Goal: Task Accomplishment & Management: Use online tool/utility

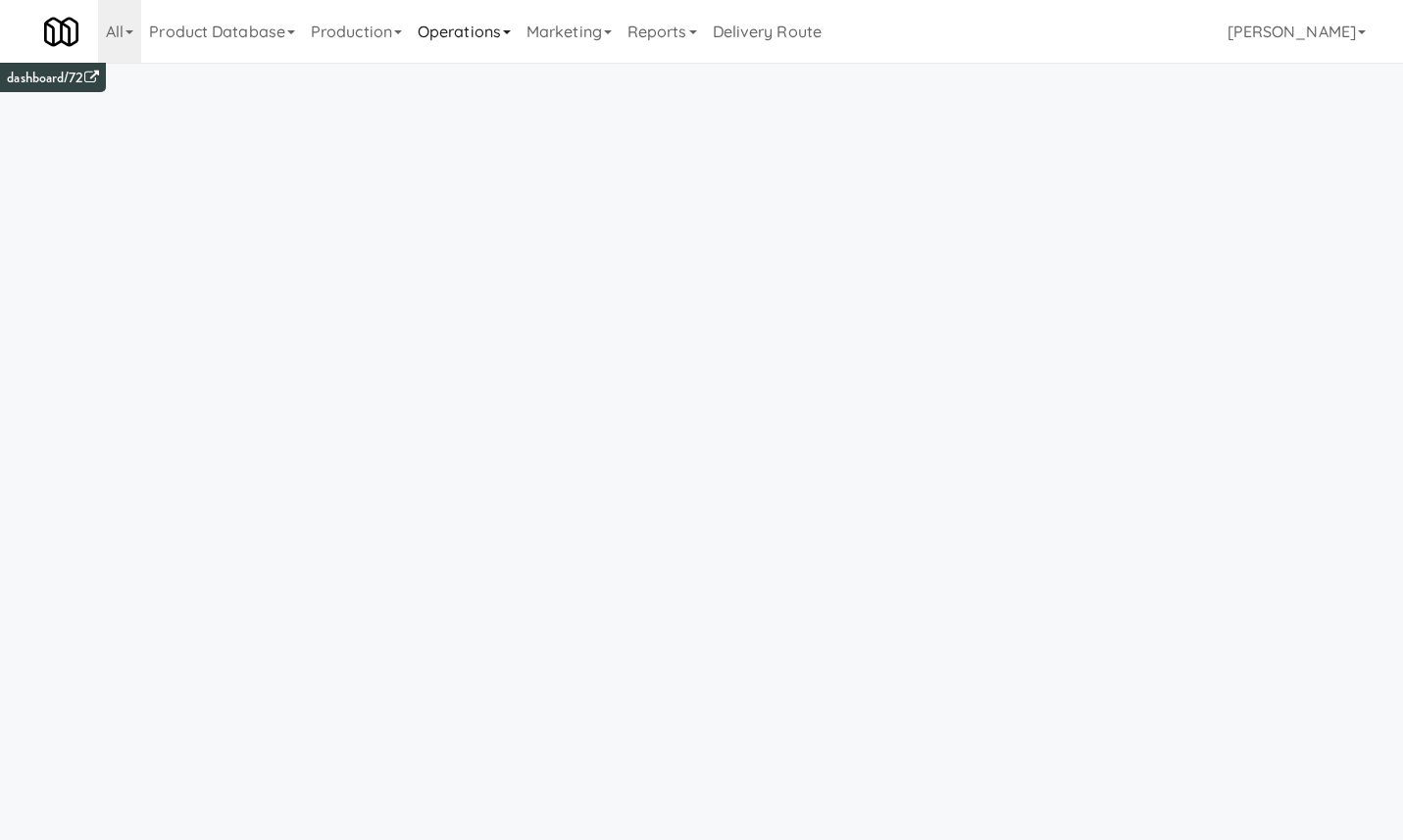
click at [503, 37] on link "Operations" at bounding box center [463, 31] width 108 height 63
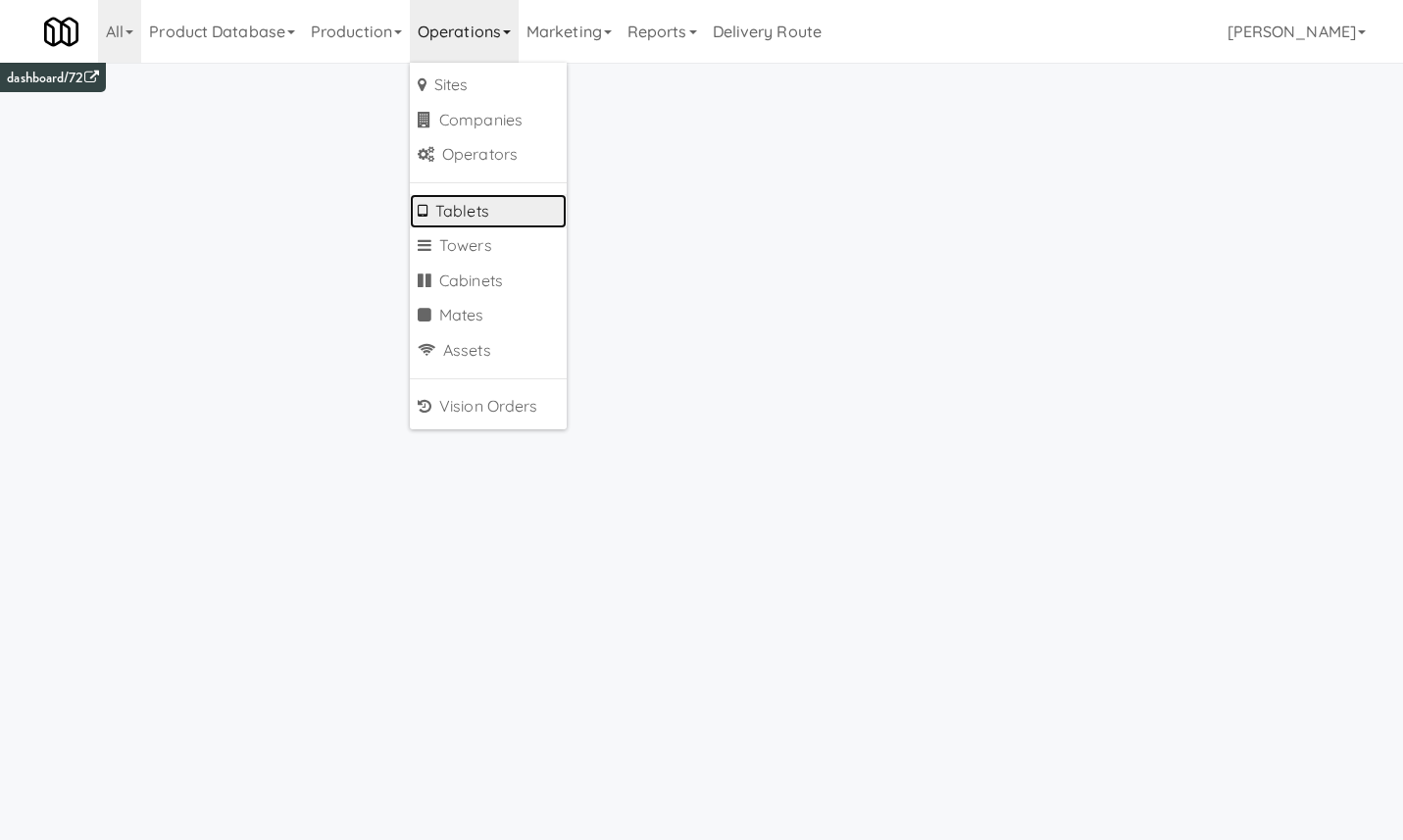
click at [507, 204] on link "Tablets" at bounding box center [488, 211] width 157 height 35
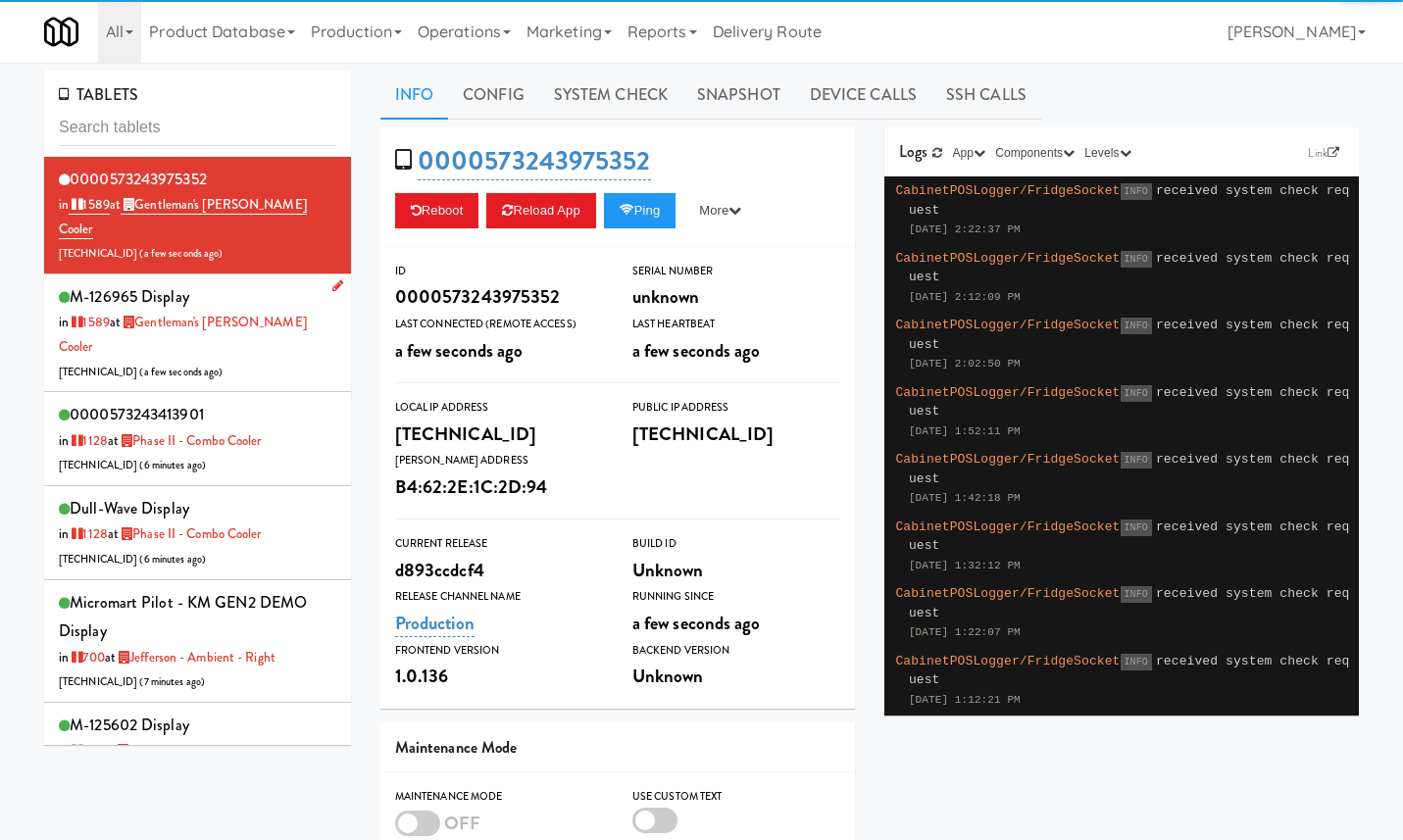
click at [283, 306] on div "M-126965 Display in [DATE] at Gentleman's [PERSON_NAME] Cooler [TECHNICAL_ID] (…" at bounding box center [197, 333] width 277 height 101
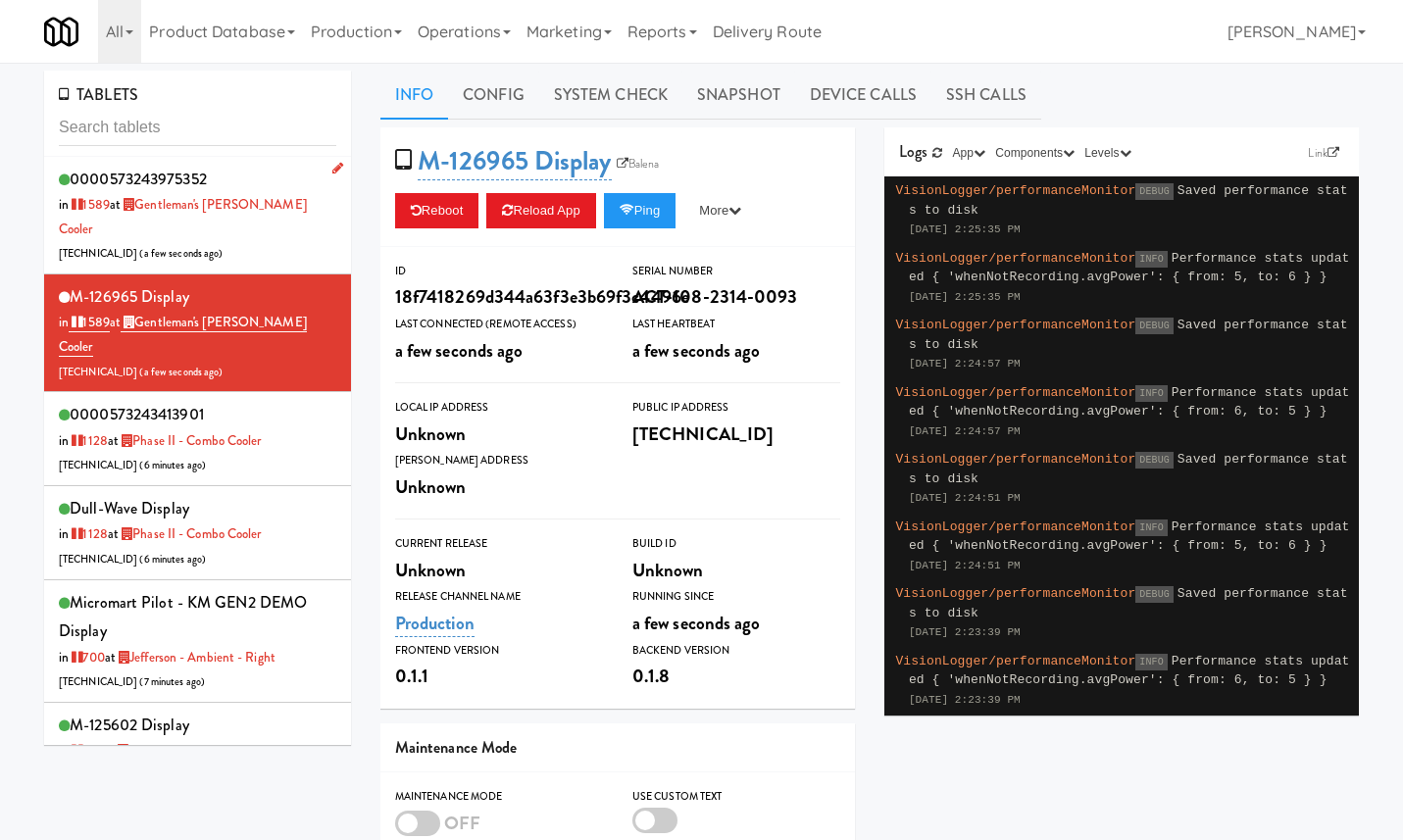
click at [322, 204] on div "0000573243975352 in [DATE] at Gentleman's [PERSON_NAME] Cooler [TECHNICAL_ID] (…" at bounding box center [197, 216] width 277 height 101
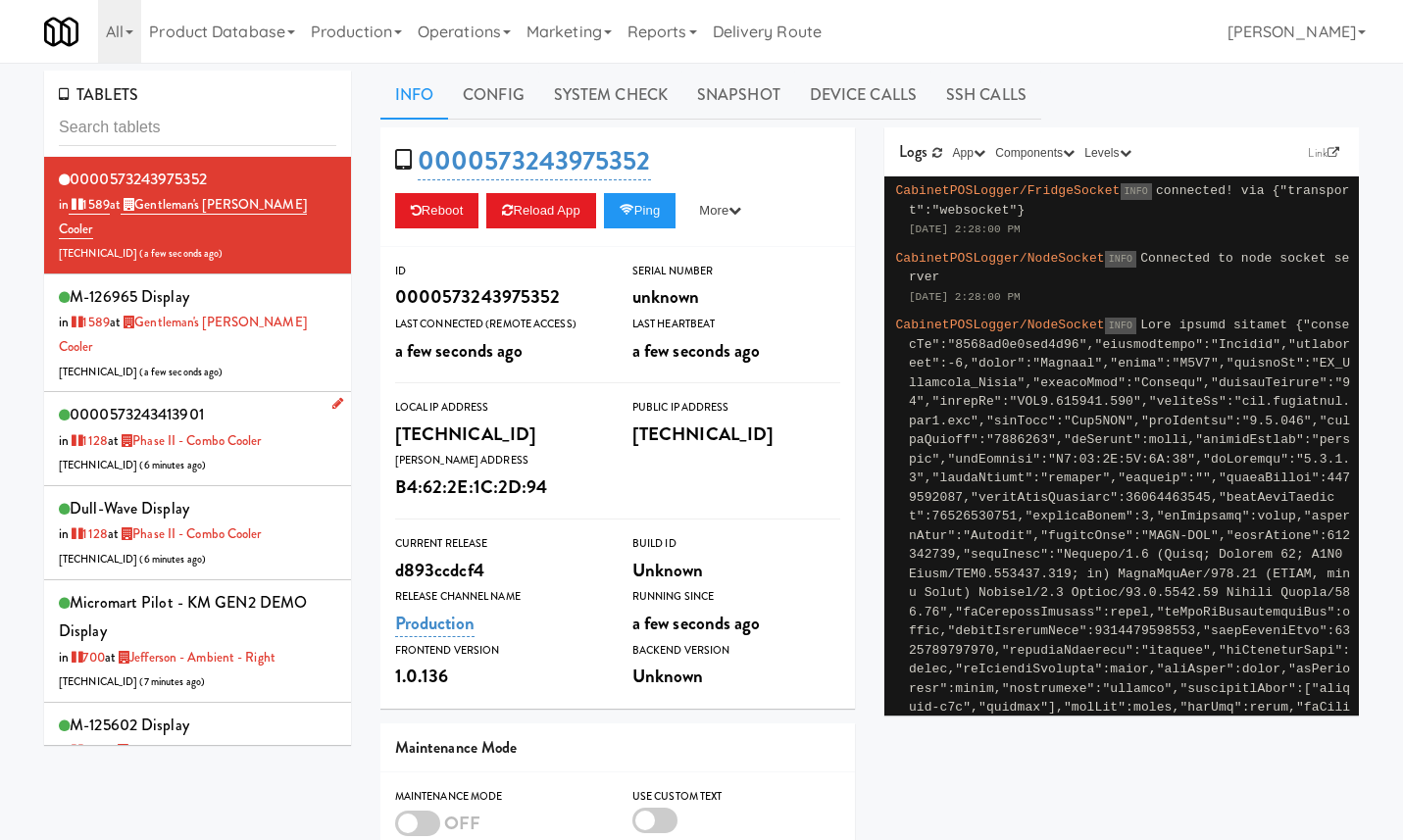
click at [305, 400] on div "0000573243413901 in [DATE] at Phase II - Combo Cooler [TECHNICAL_ID] ( 6 minute…" at bounding box center [197, 438] width 277 height 78
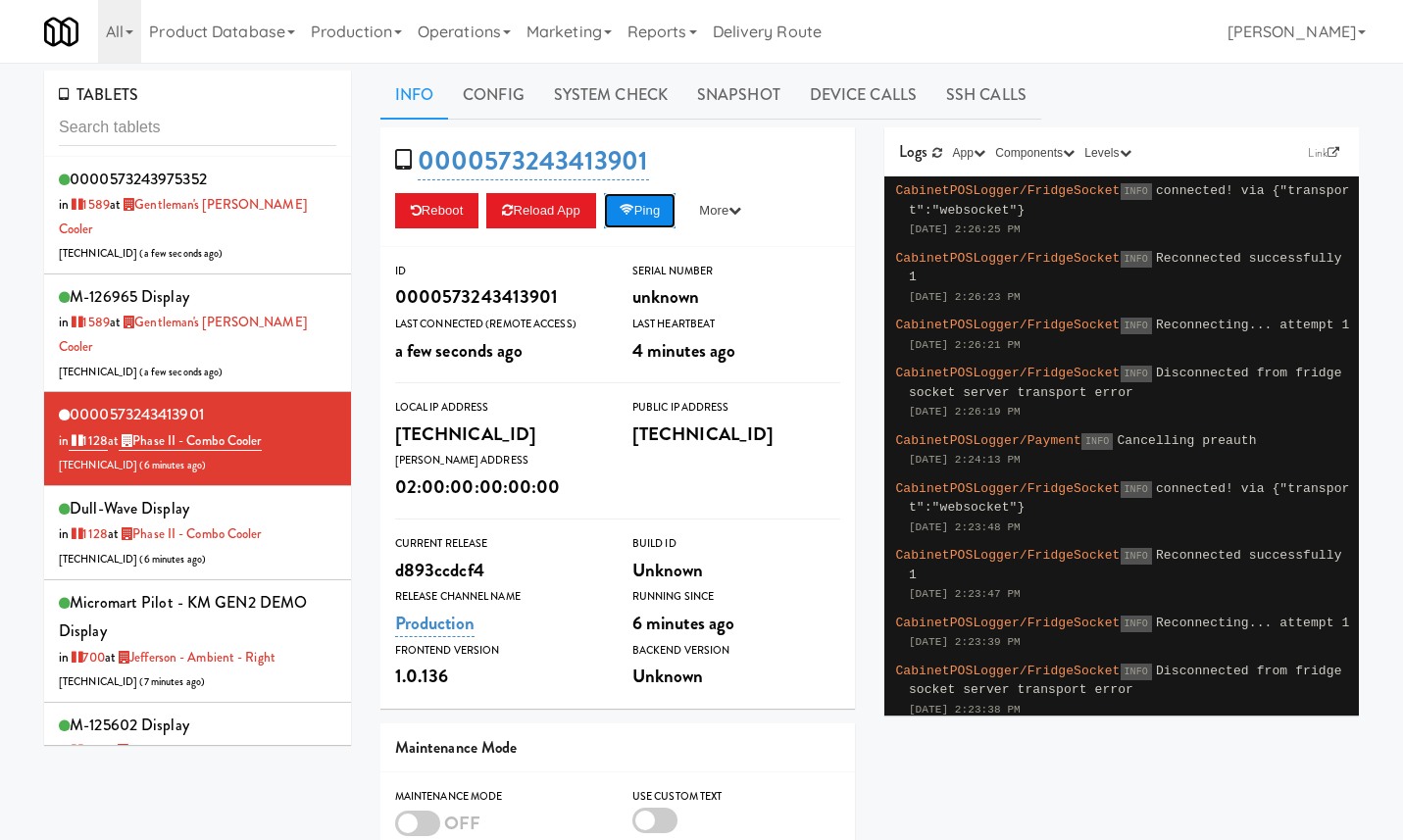
click at [664, 209] on button "Ping" at bounding box center [639, 210] width 73 height 35
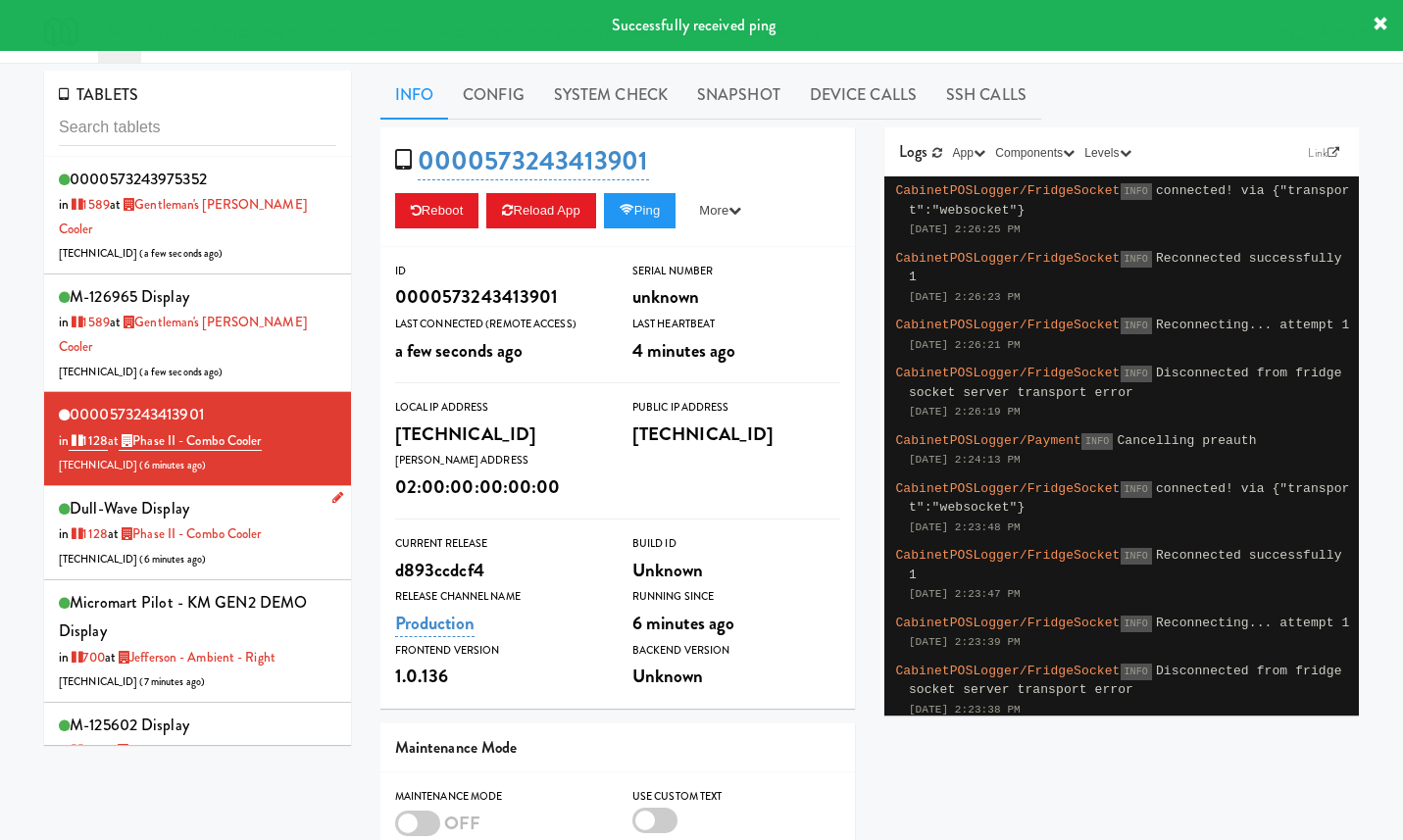
click at [313, 494] on div "dull-wave Display in [DATE] at Phase II - Combo Cooler [TECHNICAL_ID] ( 6 minut…" at bounding box center [197, 533] width 277 height 78
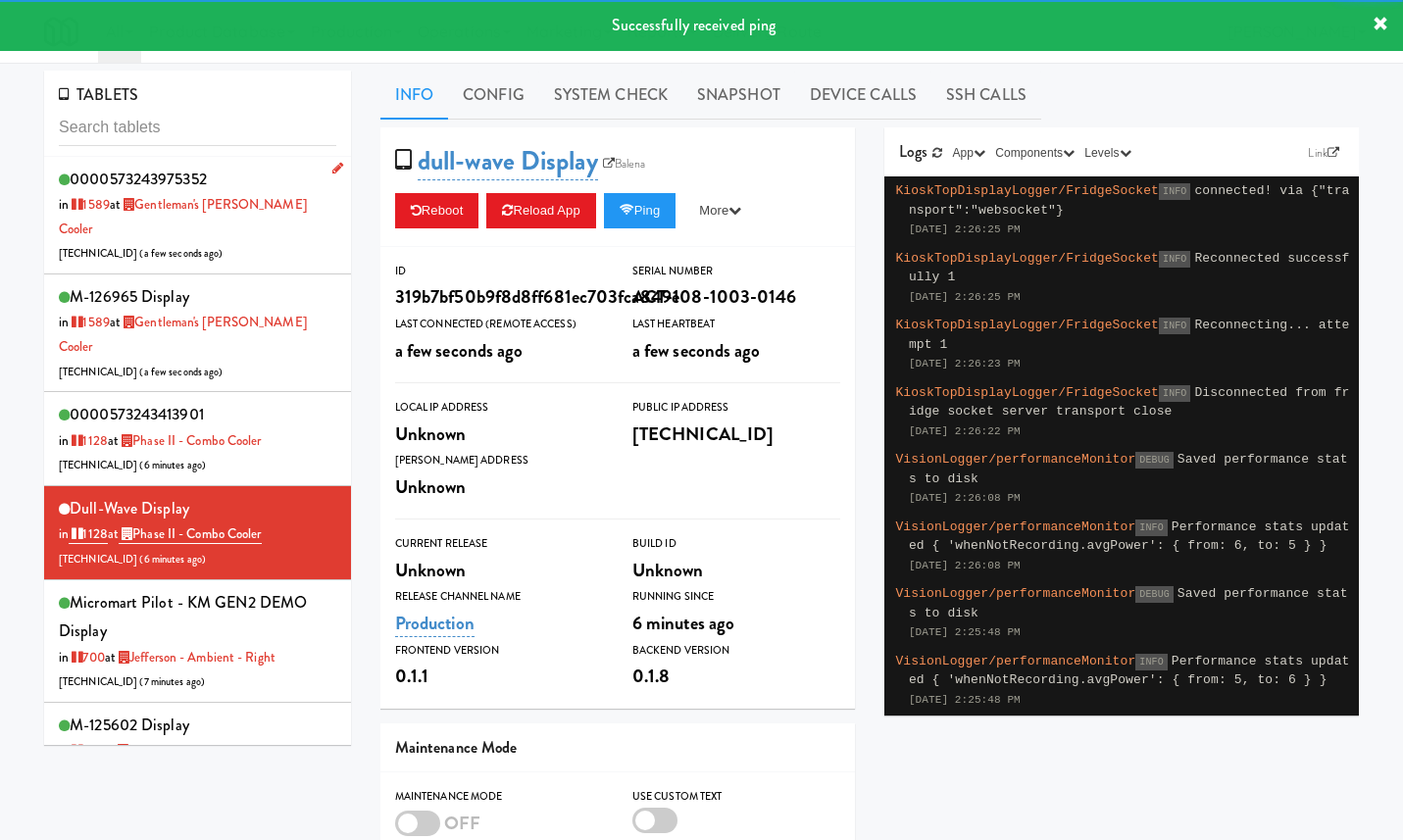
click at [324, 179] on link at bounding box center [333, 169] width 19 height 25
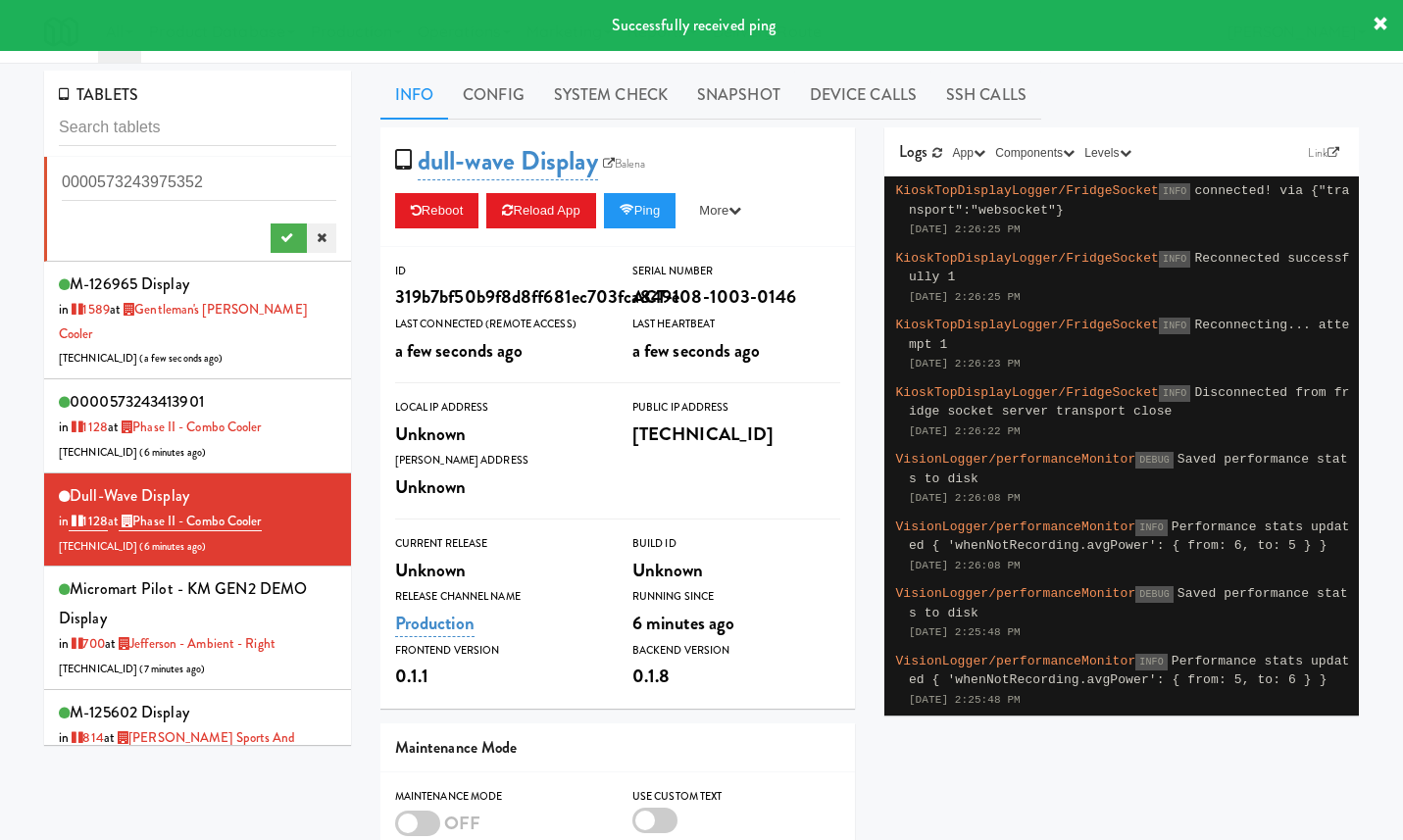
click at [327, 228] on link at bounding box center [322, 239] width 30 height 30
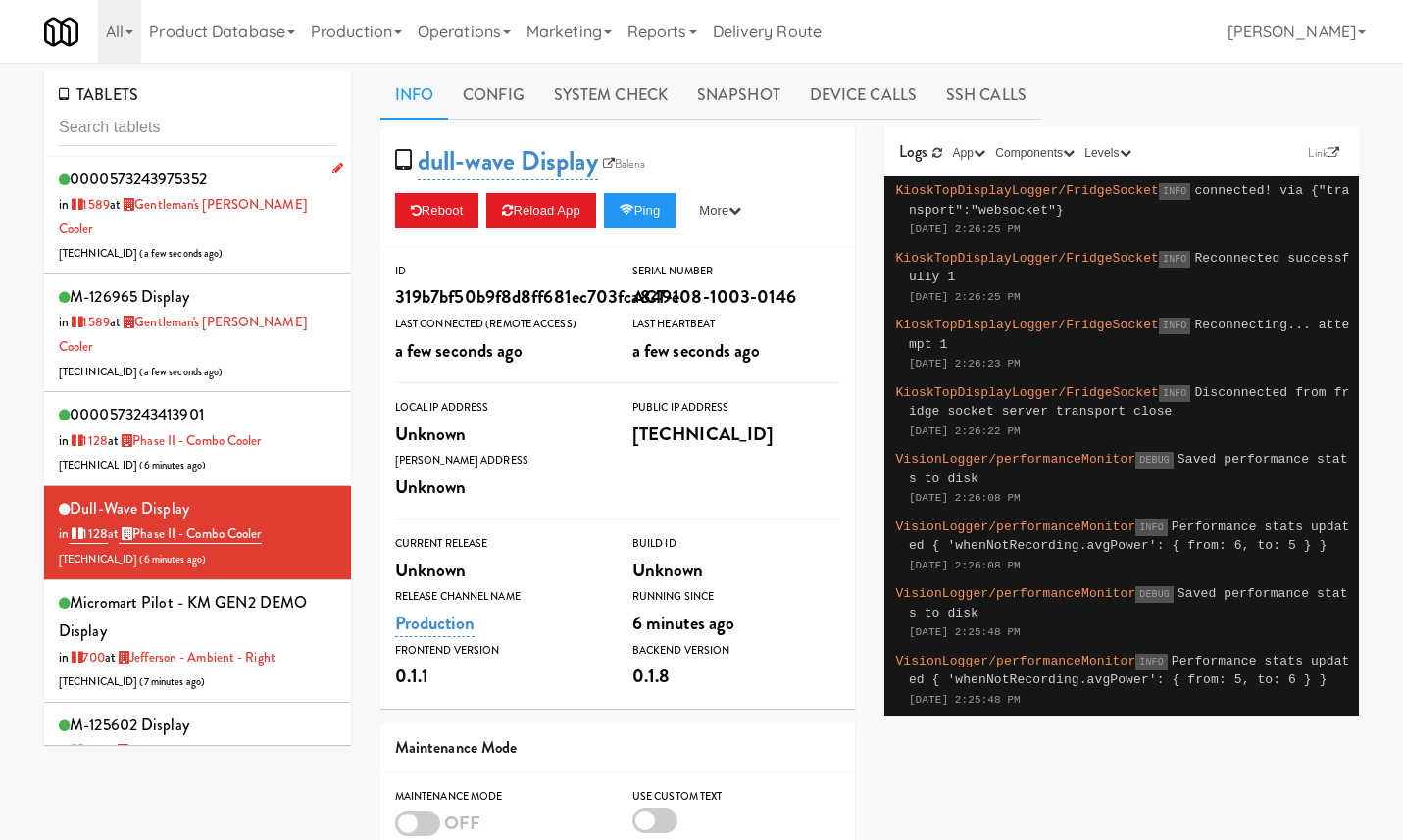
click at [307, 210] on div "0000573243975352 in [DATE] at Gentleman's [PERSON_NAME] Cooler [TECHNICAL_ID] (…" at bounding box center [197, 216] width 277 height 101
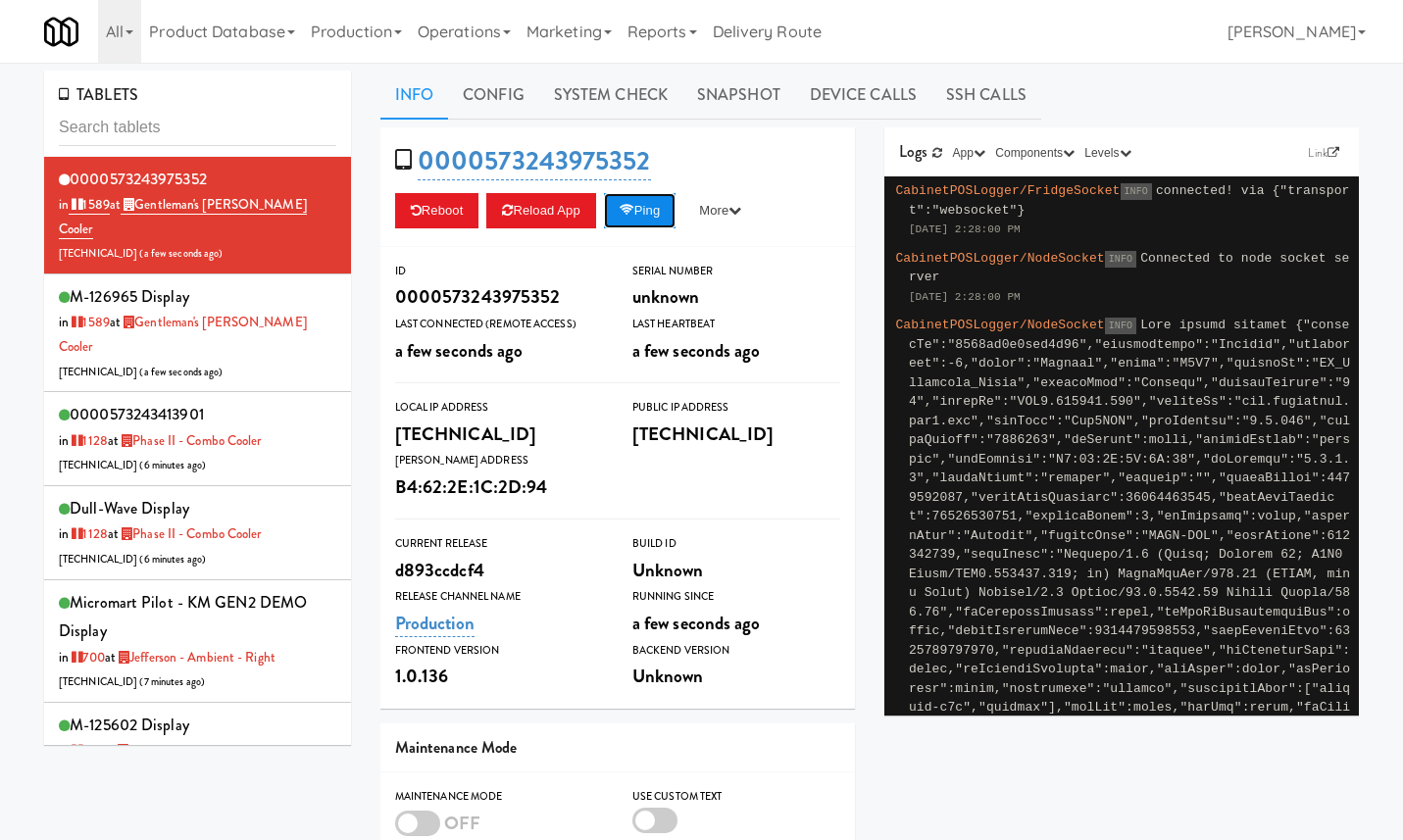
click at [646, 201] on button "Ping" at bounding box center [639, 210] width 73 height 35
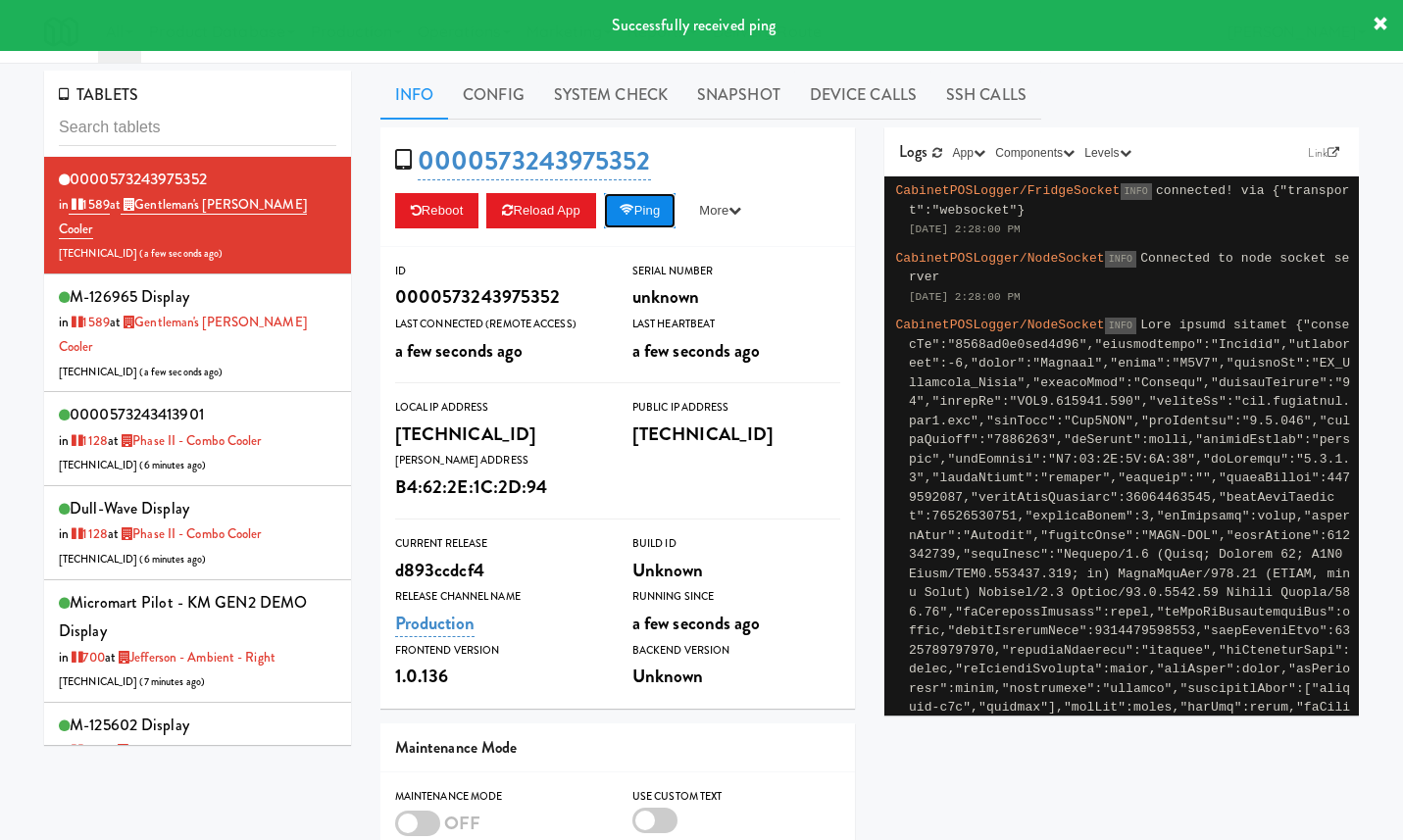
click at [646, 201] on button "Ping" at bounding box center [639, 210] width 73 height 35
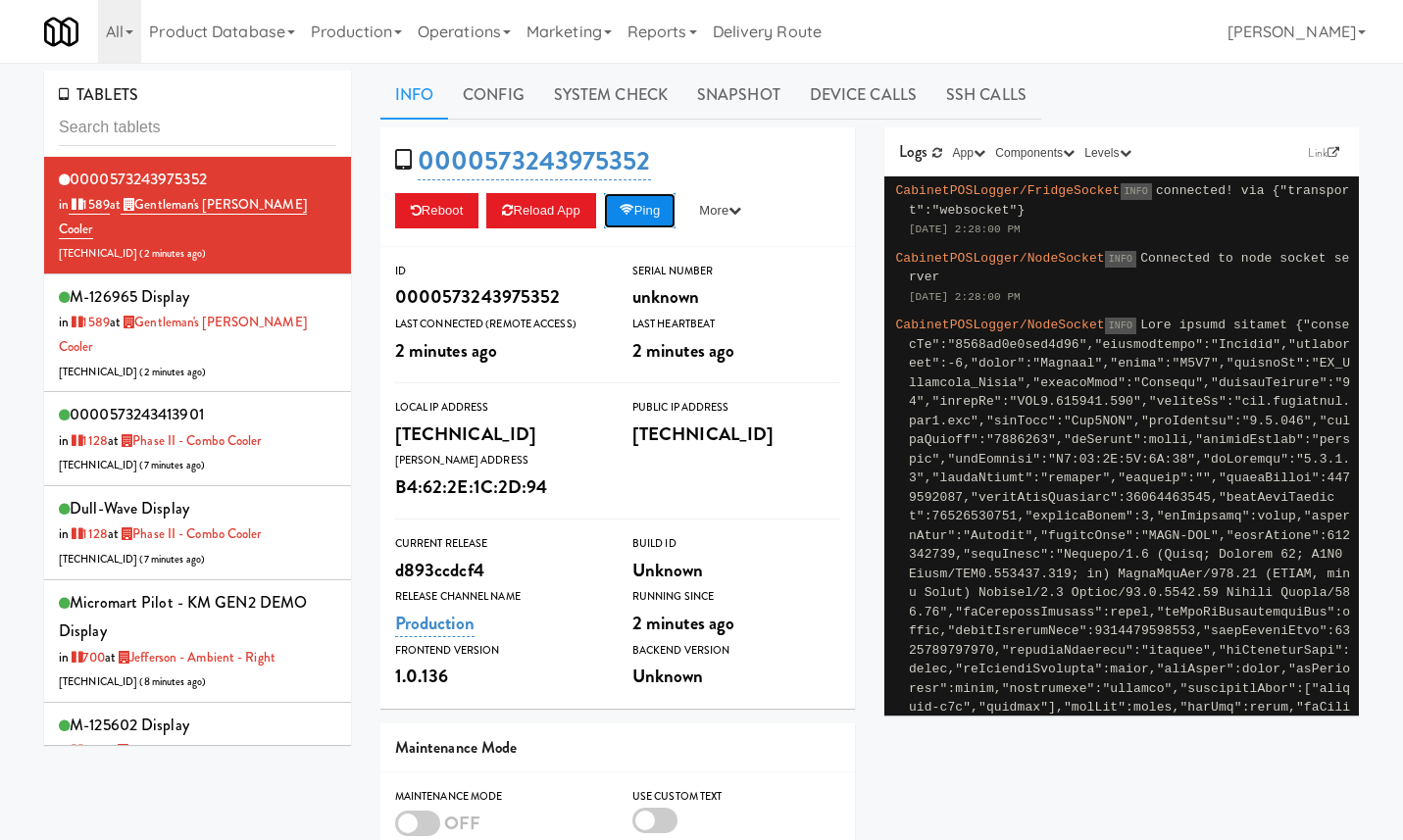
click at [656, 203] on button "Ping" at bounding box center [639, 210] width 73 height 35
